Goal: Obtain resource: Download file/media

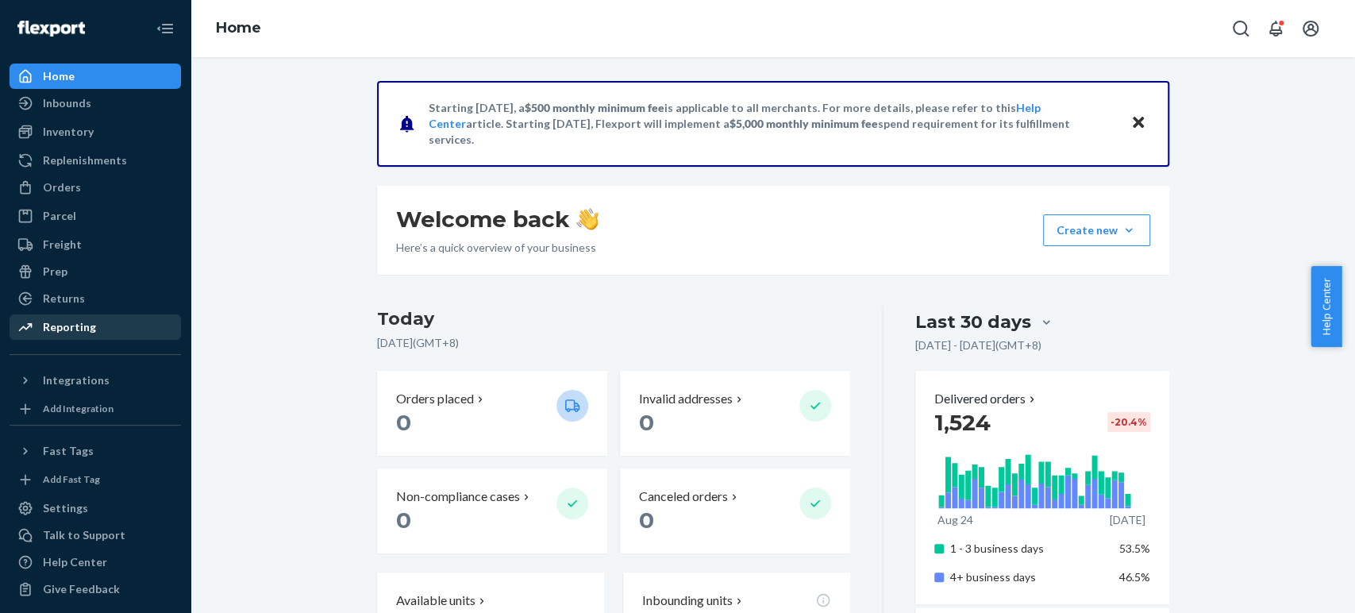
click at [70, 321] on div "Reporting" at bounding box center [69, 327] width 53 height 16
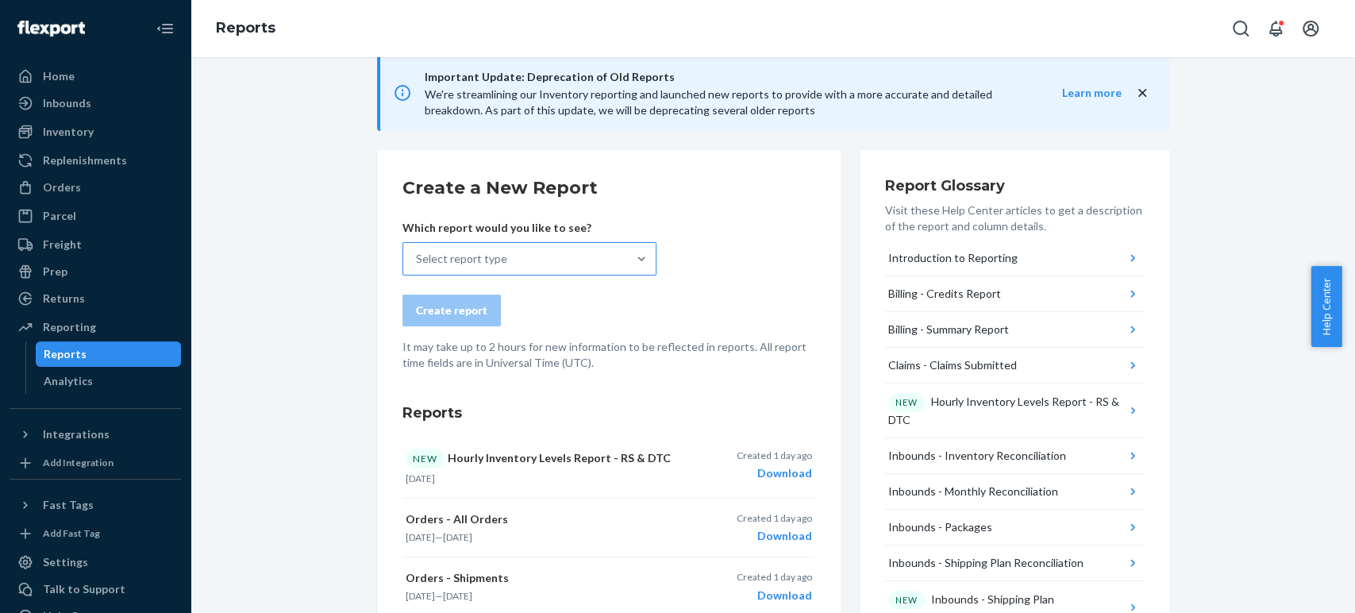
scroll to position [88, 0]
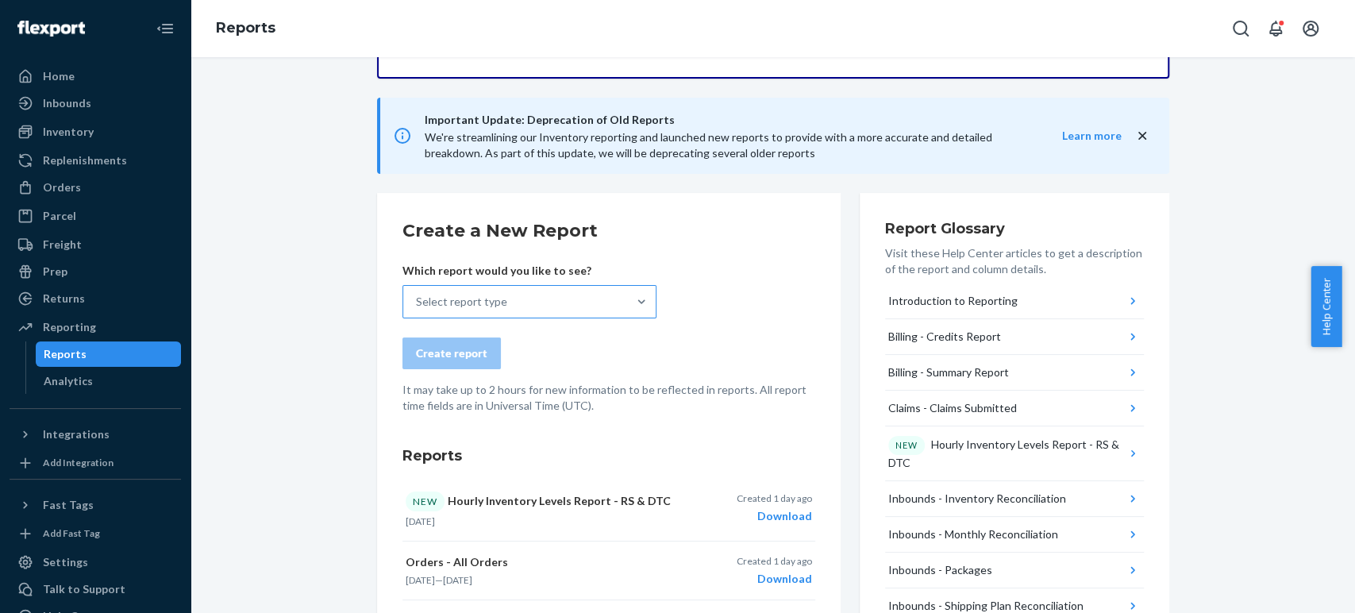
click at [498, 310] on div "Select report type" at bounding box center [515, 302] width 224 height 32
click at [418, 310] on input "Select report type" at bounding box center [417, 302] width 2 height 16
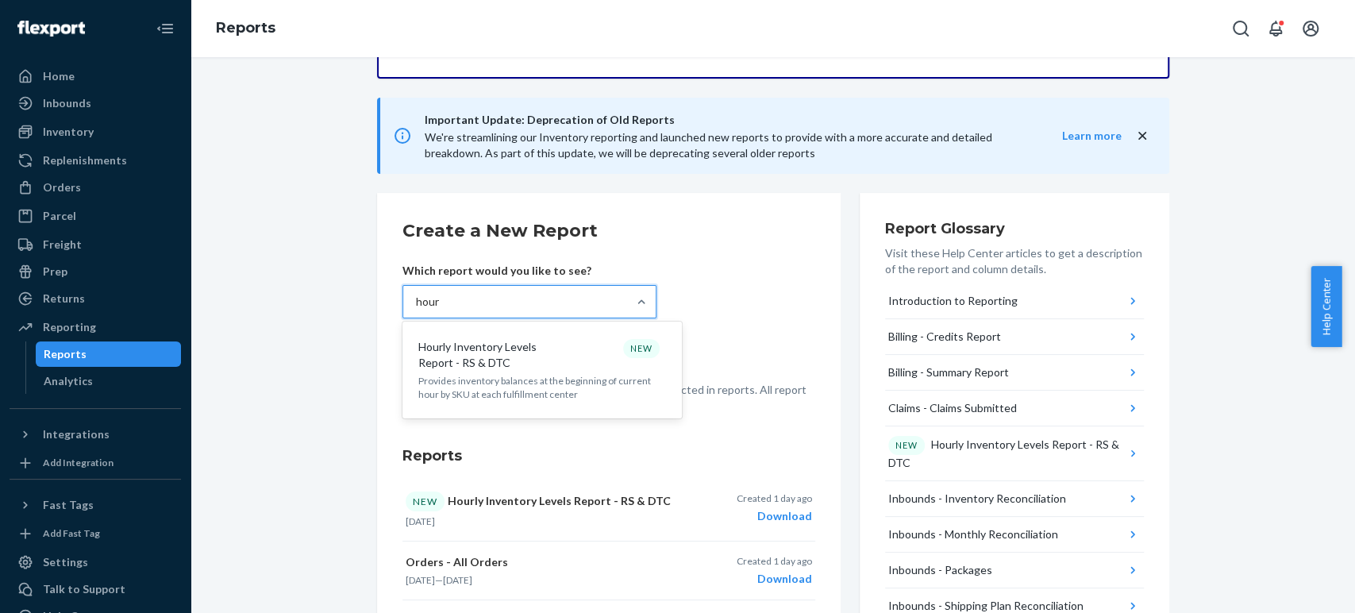
type input "hourl"
click at [525, 341] on p "Hourly Inventory Levels Report - RS & DTC" at bounding box center [494, 355] width 152 height 32
click at [444, 310] on input "hourl" at bounding box center [430, 302] width 28 height 16
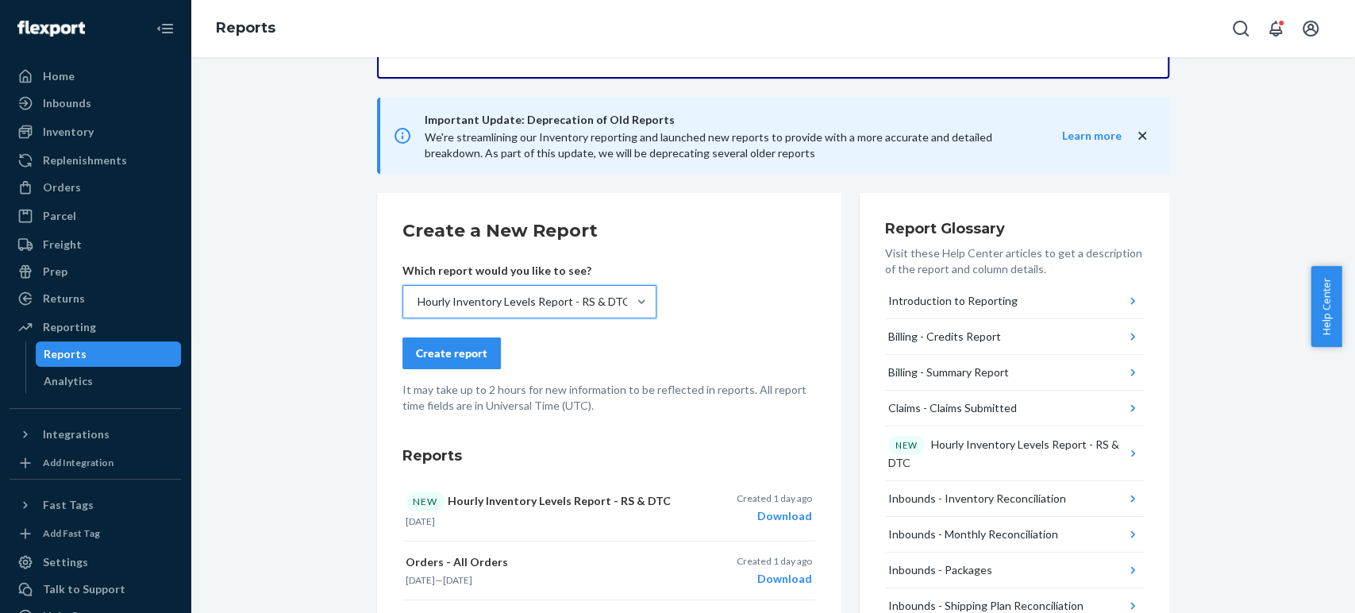
click at [472, 346] on div "Create report" at bounding box center [451, 353] width 71 height 16
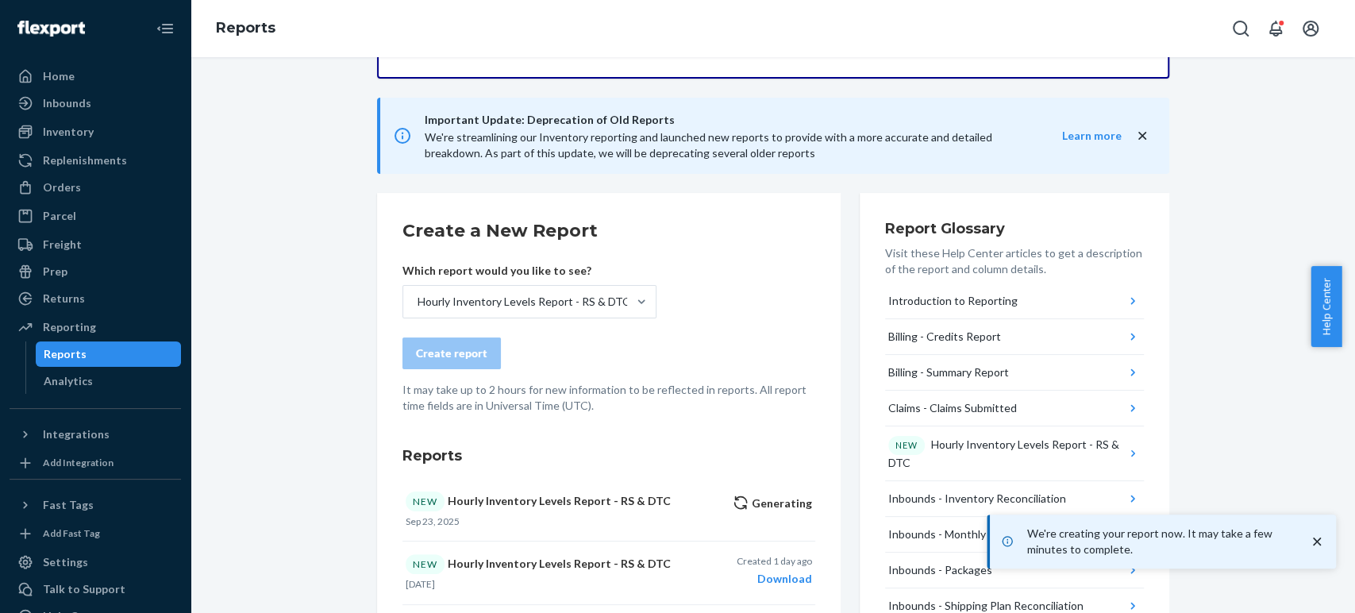
scroll to position [176, 0]
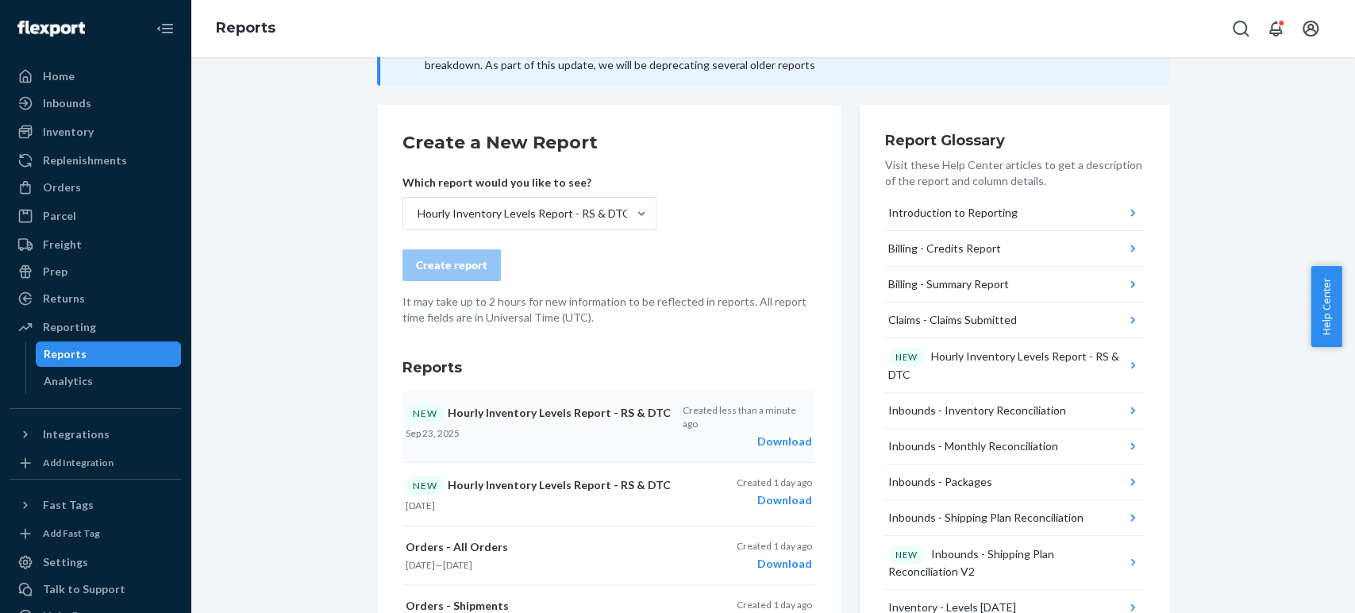
click at [781, 434] on div "Download" at bounding box center [746, 442] width 129 height 16
